Goal: Use online tool/utility

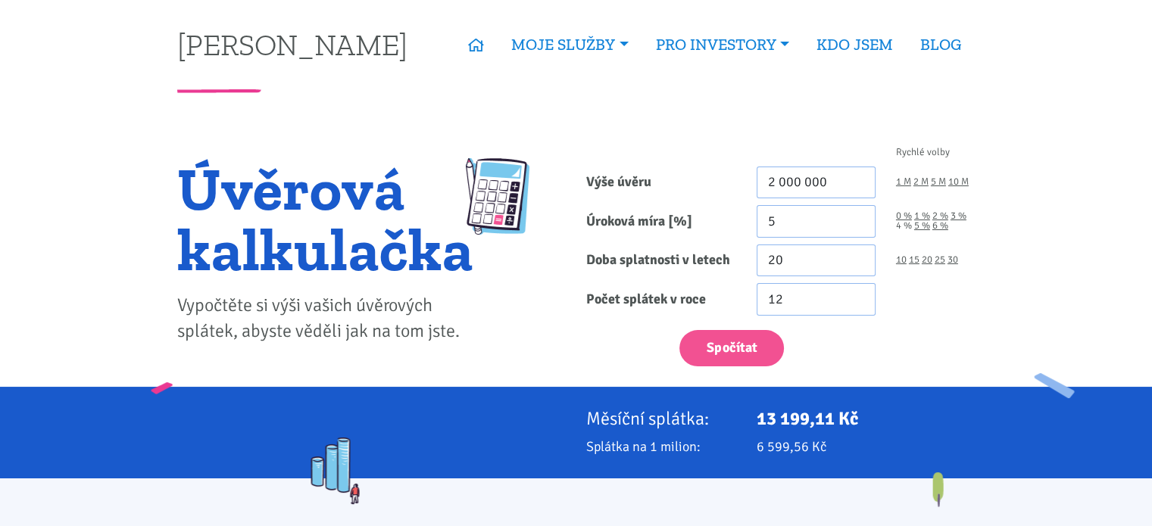
click at [906, 225] on link "4 %" at bounding box center [904, 226] width 16 height 10
type input "4"
drag, startPoint x: 829, startPoint y: 187, endPoint x: 506, endPoint y: 170, distance: 323.9
click at [501, 178] on div "Úvěrová kalkulačka Vypočtěte si výši vašich úvěrových splátek, abyste věděli ja…" at bounding box center [576, 260] width 818 height 253
type input "3"
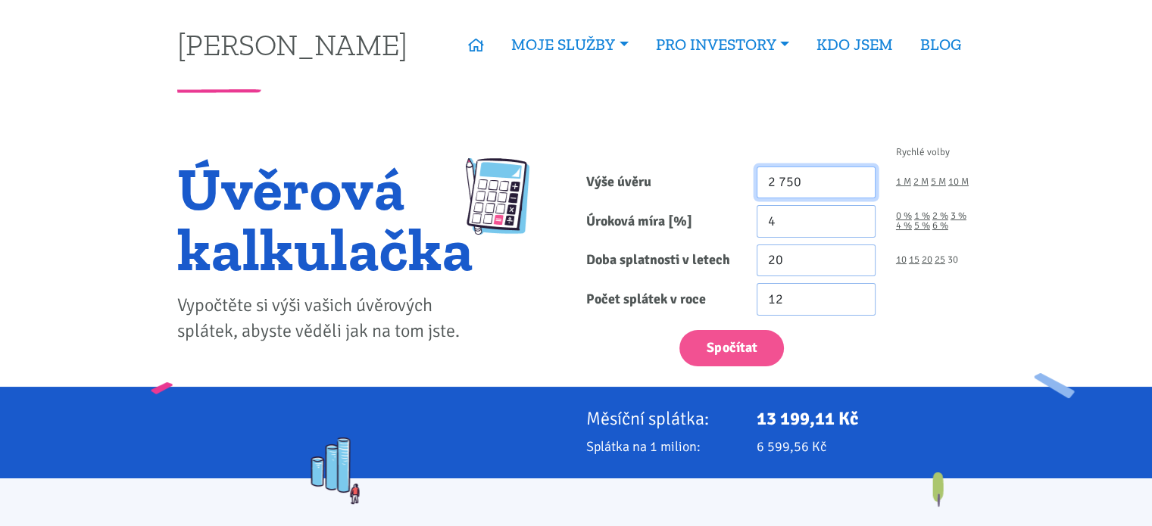
type input "2 750"
click at [956, 260] on link "30" at bounding box center [953, 260] width 11 height 10
type input "30"
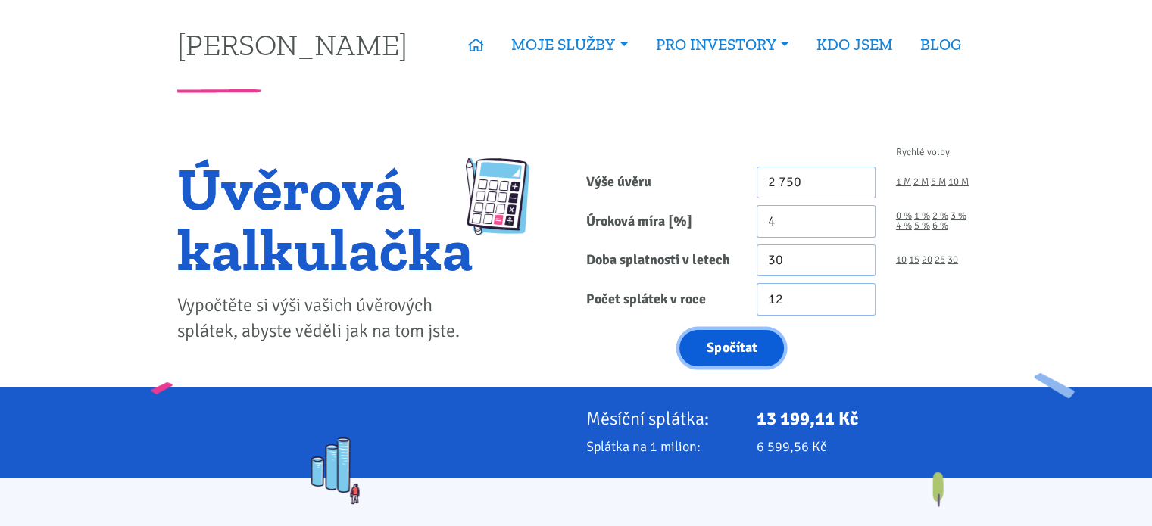
click at [730, 342] on button "Spočítat" at bounding box center [731, 348] width 105 height 37
type input "2750"
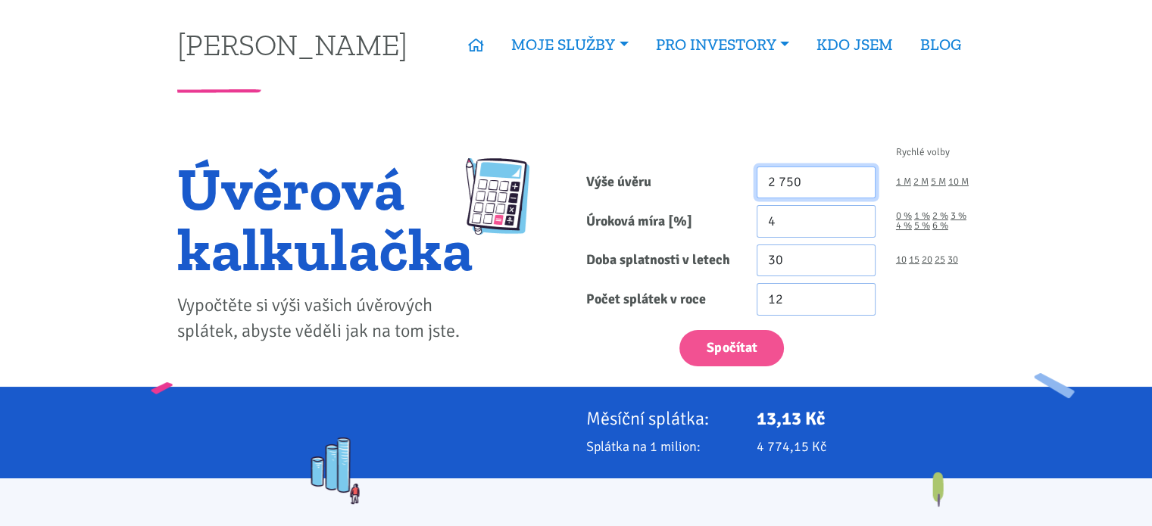
click at [815, 179] on input "2 750" at bounding box center [816, 183] width 119 height 33
click at [679, 330] on button "Spočítat" at bounding box center [731, 348] width 105 height 37
type input "2750000"
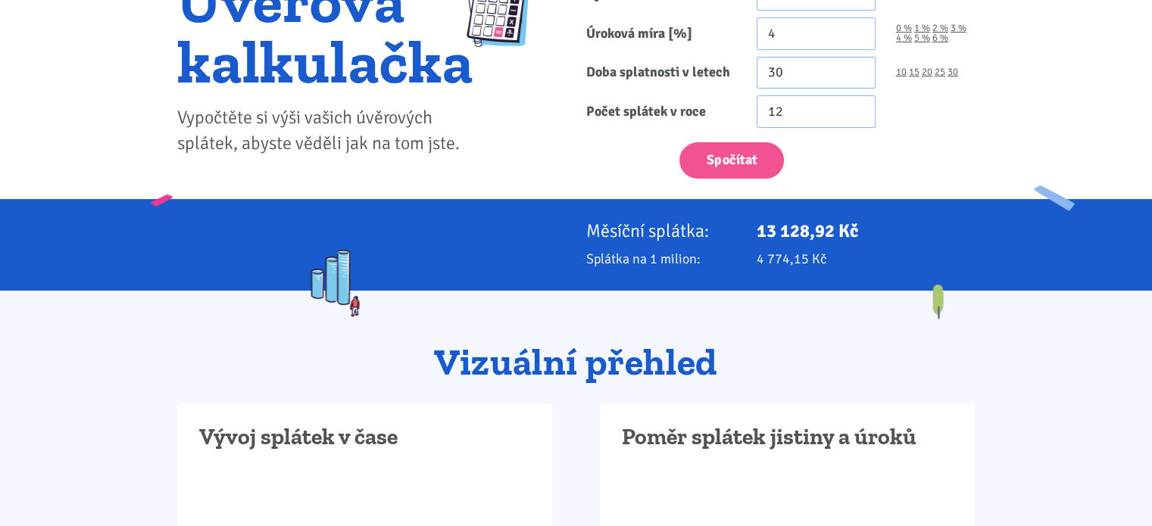
scroll to position [454, 0]
